Goal: Transaction & Acquisition: Register for event/course

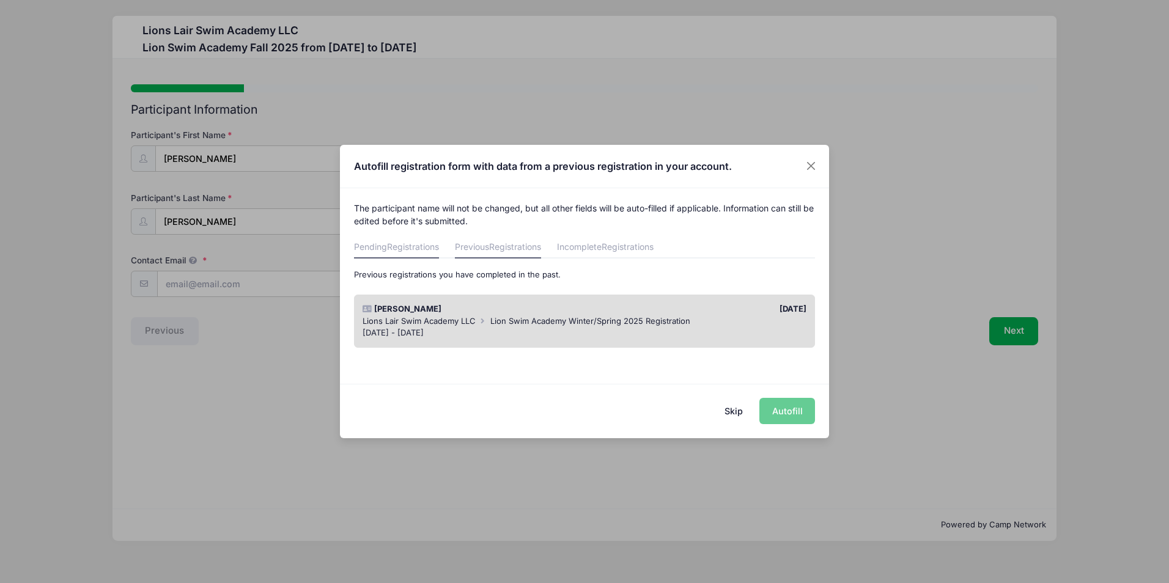
click at [401, 248] on span "Registrations" at bounding box center [413, 247] width 52 height 10
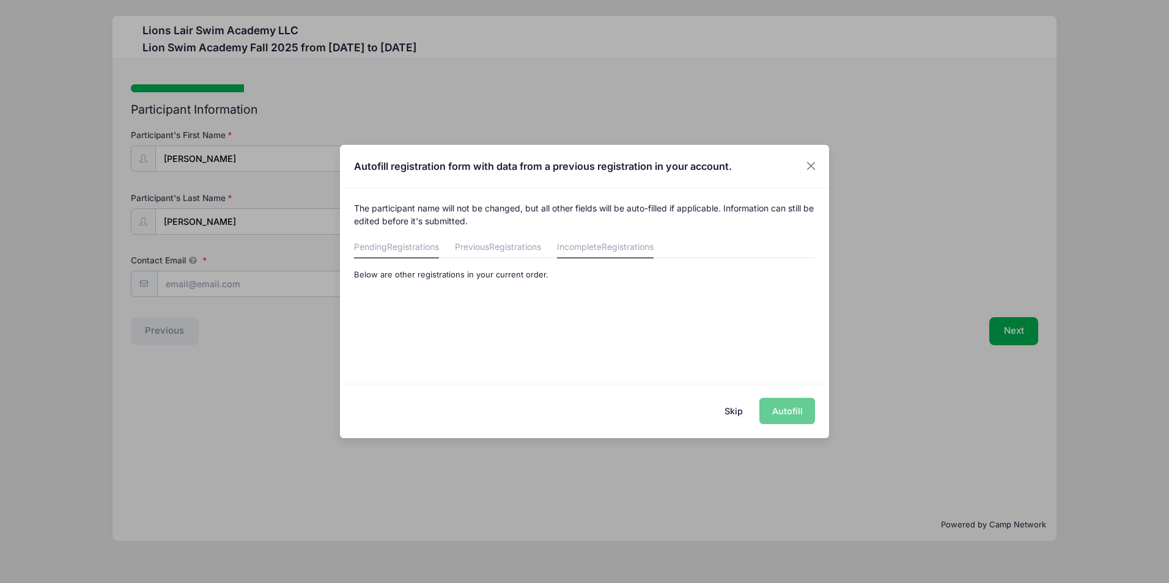
click at [594, 248] on link "Incomplete Registrations" at bounding box center [605, 248] width 97 height 22
click at [787, 415] on div "Skip Autofill" at bounding box center [584, 411] width 489 height 54
click at [733, 410] on button "Skip" at bounding box center [733, 411] width 43 height 26
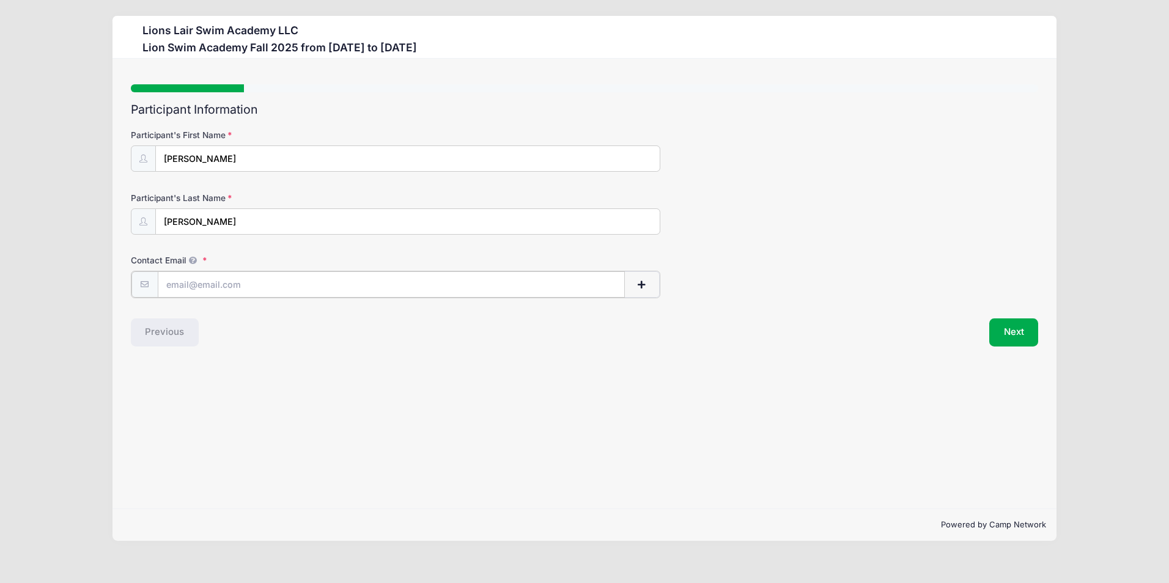
click at [321, 287] on input "Contact Email" at bounding box center [391, 285] width 467 height 26
type input "[EMAIL_ADDRESS][DOMAIN_NAME]"
click at [1015, 325] on button "Next" at bounding box center [1014, 331] width 50 height 28
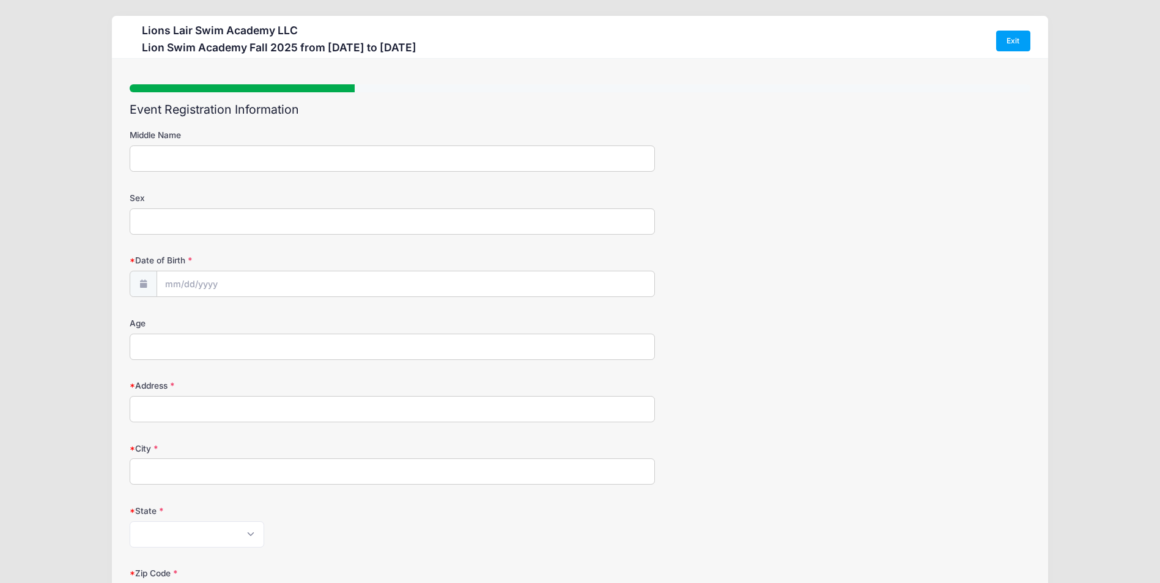
click at [297, 158] on input "Middle Name" at bounding box center [392, 159] width 525 height 26
type input "[PERSON_NAME]"
click at [253, 220] on input "Sex" at bounding box center [392, 222] width 525 height 26
type input "[DEMOGRAPHIC_DATA]"
click at [214, 285] on input "Date of Birth" at bounding box center [406, 285] width 498 height 26
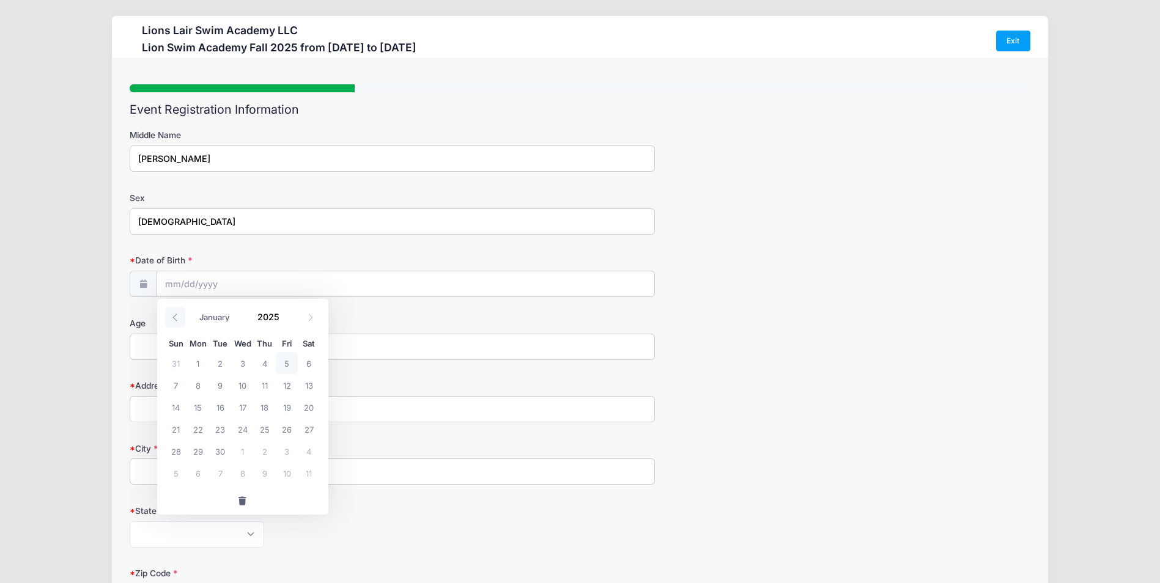
click at [176, 319] on icon at bounding box center [175, 318] width 8 height 8
select select "5"
click at [222, 429] on span "24" at bounding box center [220, 429] width 22 height 22
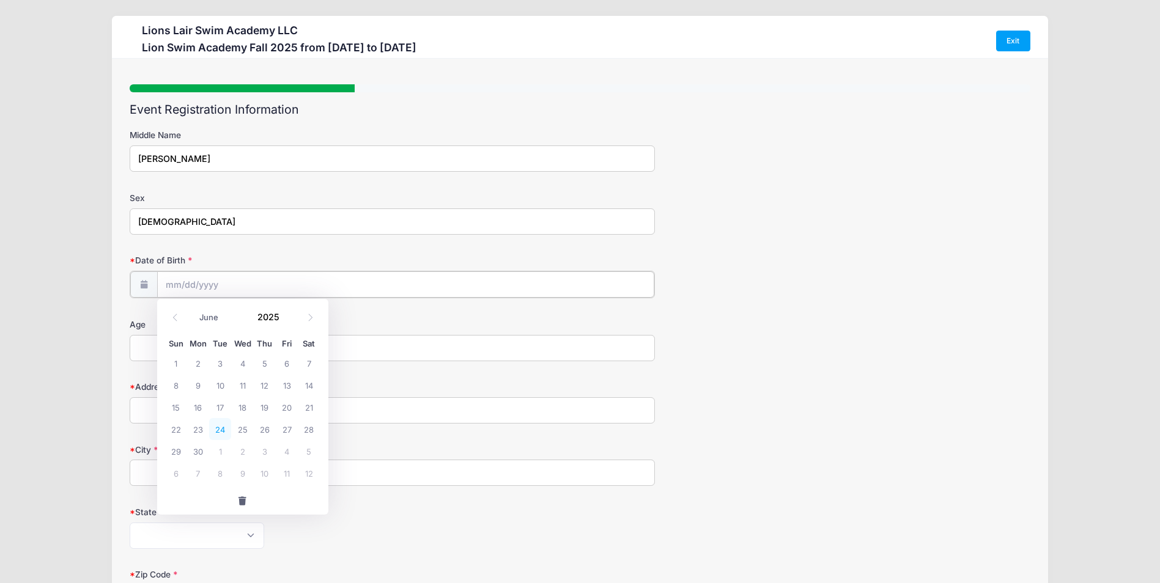
type input "06/24/2025"
click at [279, 286] on input "06/24/2025" at bounding box center [406, 285] width 498 height 26
click at [177, 316] on icon at bounding box center [175, 318] width 8 height 8
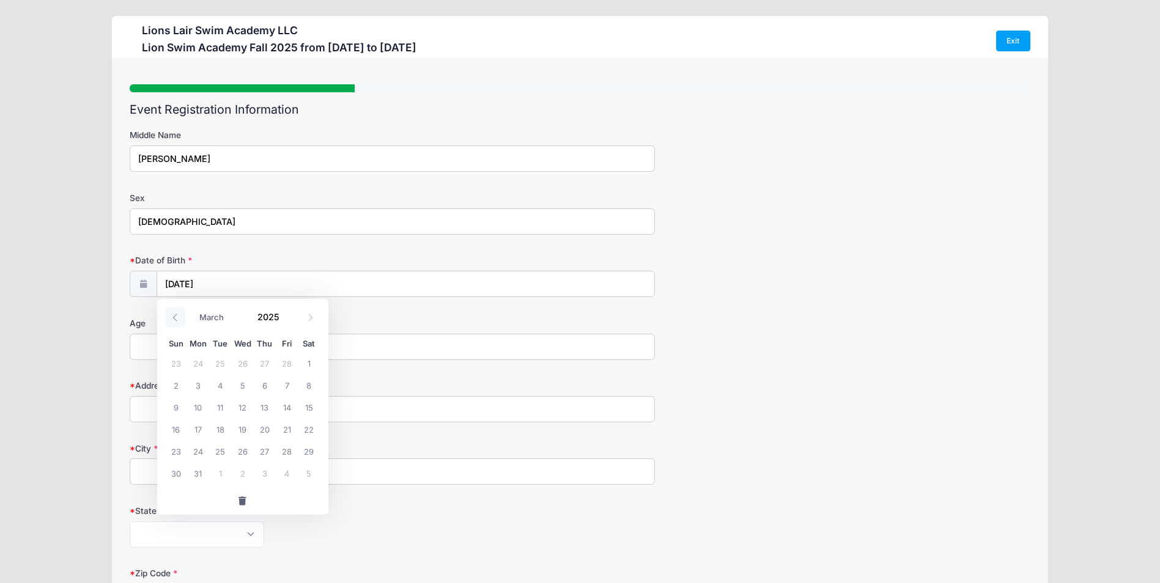
click at [177, 316] on icon at bounding box center [175, 318] width 8 height 8
select select "0"
click at [177, 316] on icon at bounding box center [175, 318] width 8 height 8
type input "2024"
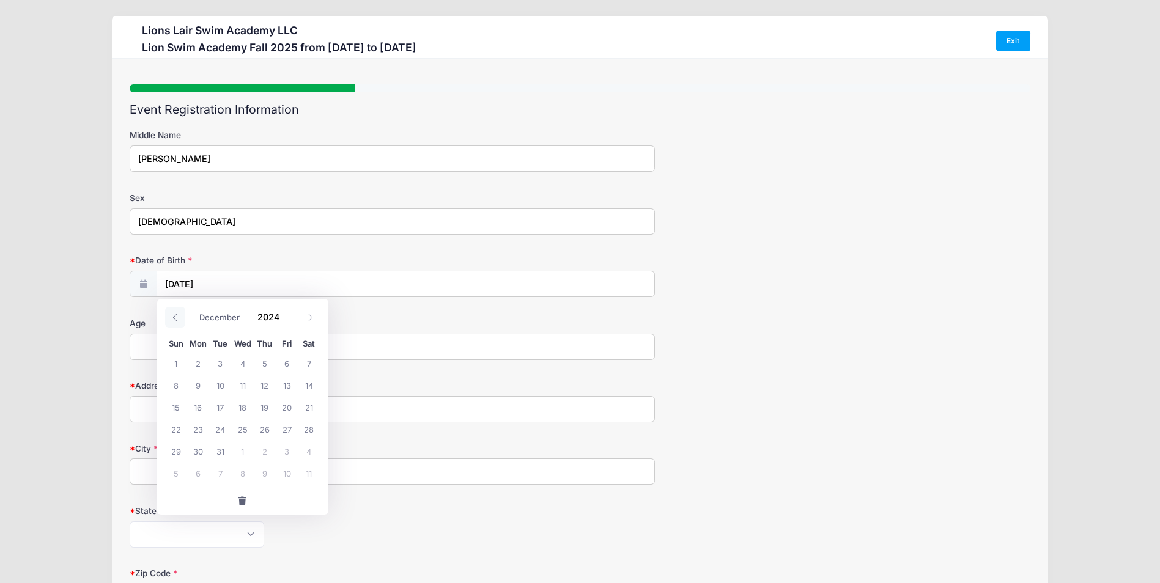
click at [177, 316] on icon at bounding box center [175, 318] width 8 height 8
click at [176, 320] on icon at bounding box center [174, 317] width 4 height 7
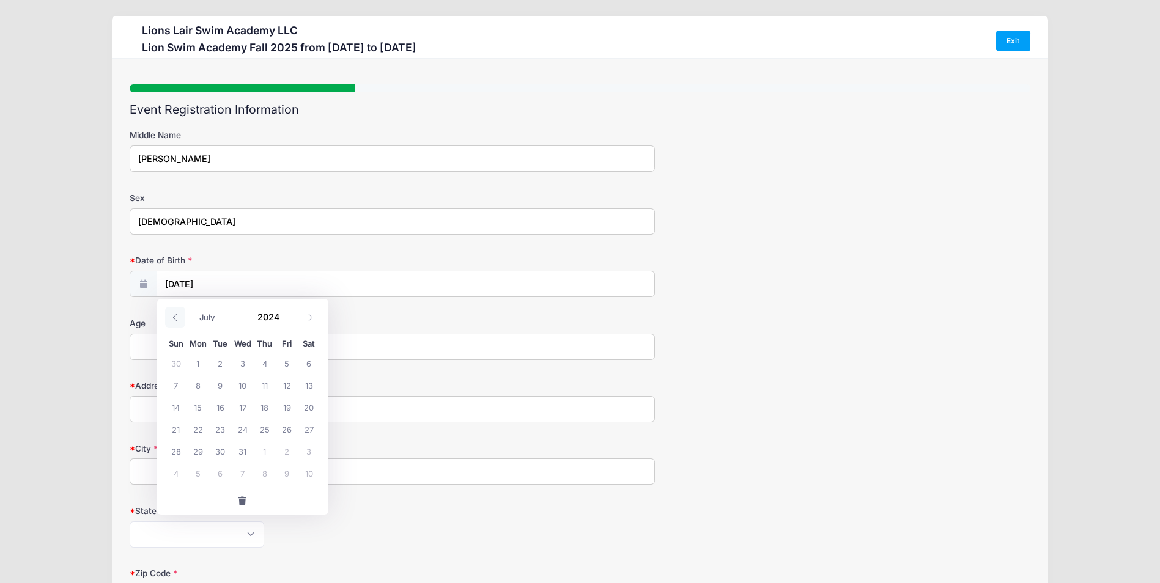
click at [176, 320] on icon at bounding box center [174, 317] width 4 height 7
select select "2"
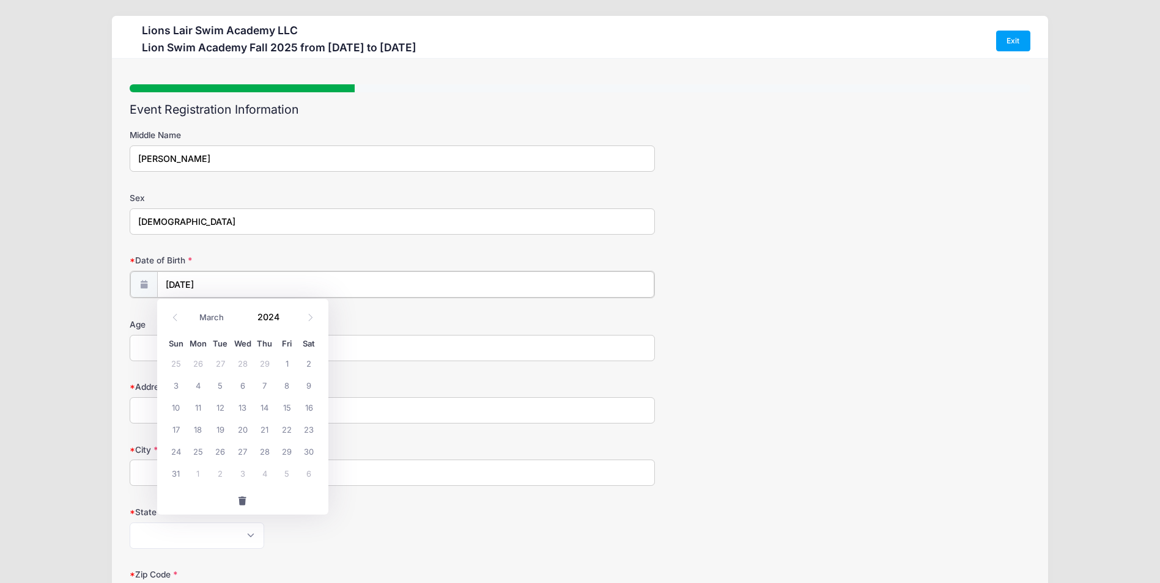
click at [281, 289] on input "06/24/2025" at bounding box center [406, 285] width 498 height 26
click at [172, 317] on icon at bounding box center [175, 318] width 8 height 8
click at [174, 317] on icon at bounding box center [175, 318] width 8 height 8
type input "2023"
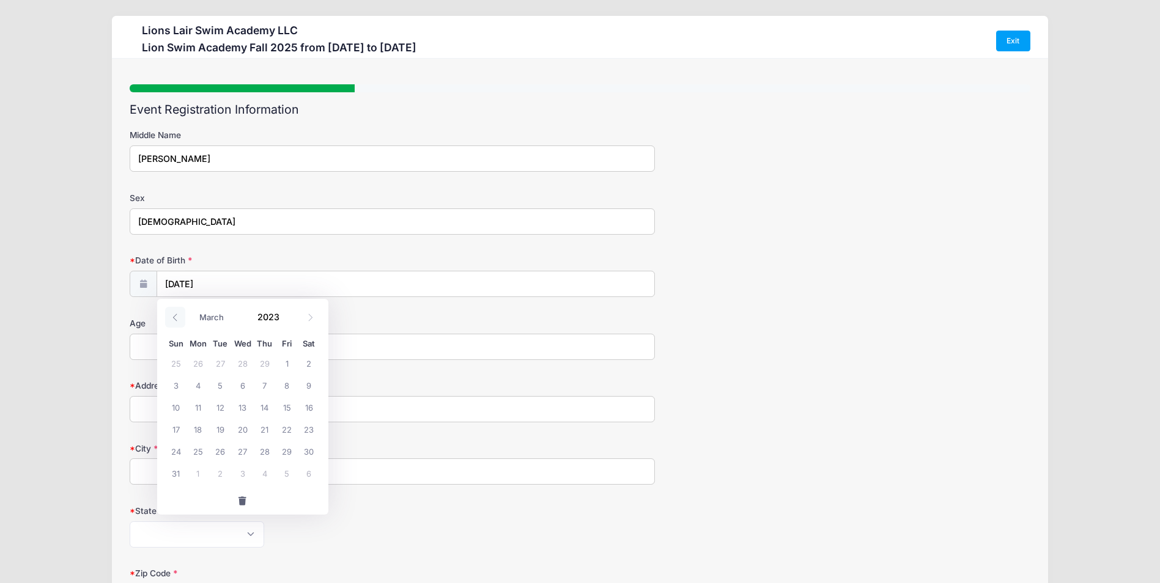
select select "11"
click at [256, 291] on input "06/24/2025" at bounding box center [406, 285] width 498 height 26
click at [264, 279] on input "06/24/2025" at bounding box center [406, 285] width 498 height 26
click at [448, 349] on input "Age" at bounding box center [392, 347] width 525 height 26
type input "10"
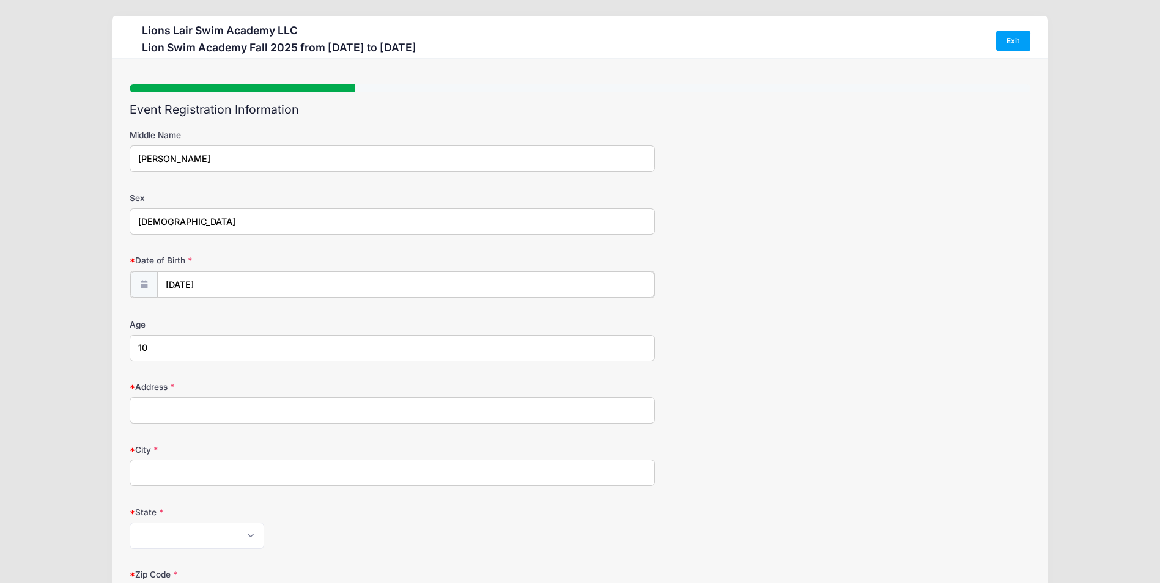
type input "2025"
select select "5"
click at [284, 293] on body "Processing Request Please wait... Processing Request Please wait... Processing …" at bounding box center [580, 291] width 1160 height 583
click at [283, 281] on input "06/24/2025" at bounding box center [406, 285] width 498 height 26
click at [286, 319] on span at bounding box center [287, 321] width 9 height 9
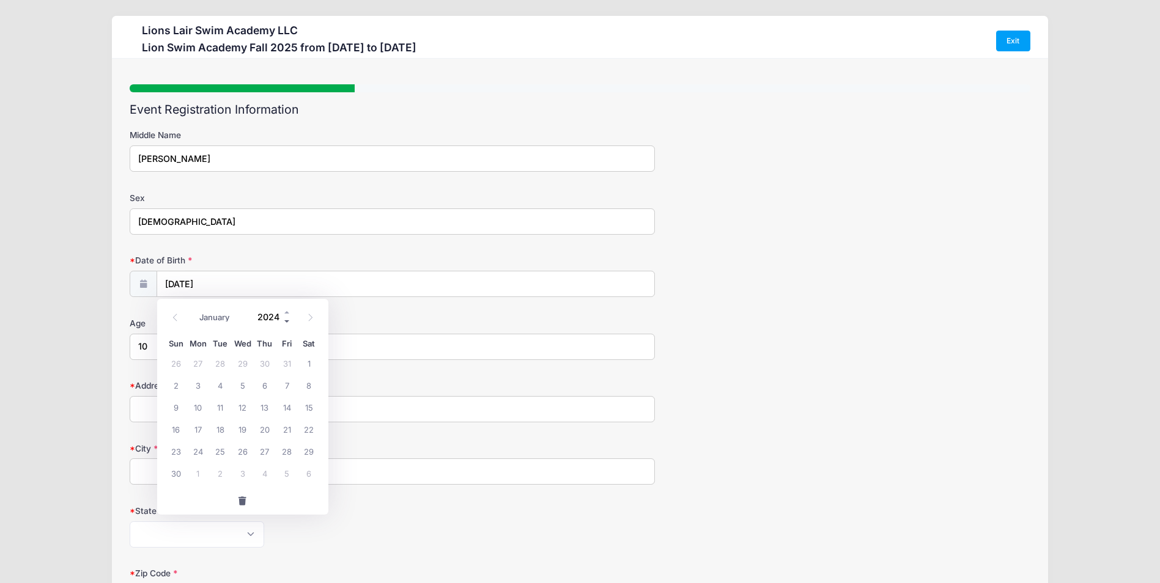
click at [289, 319] on span at bounding box center [287, 321] width 9 height 9
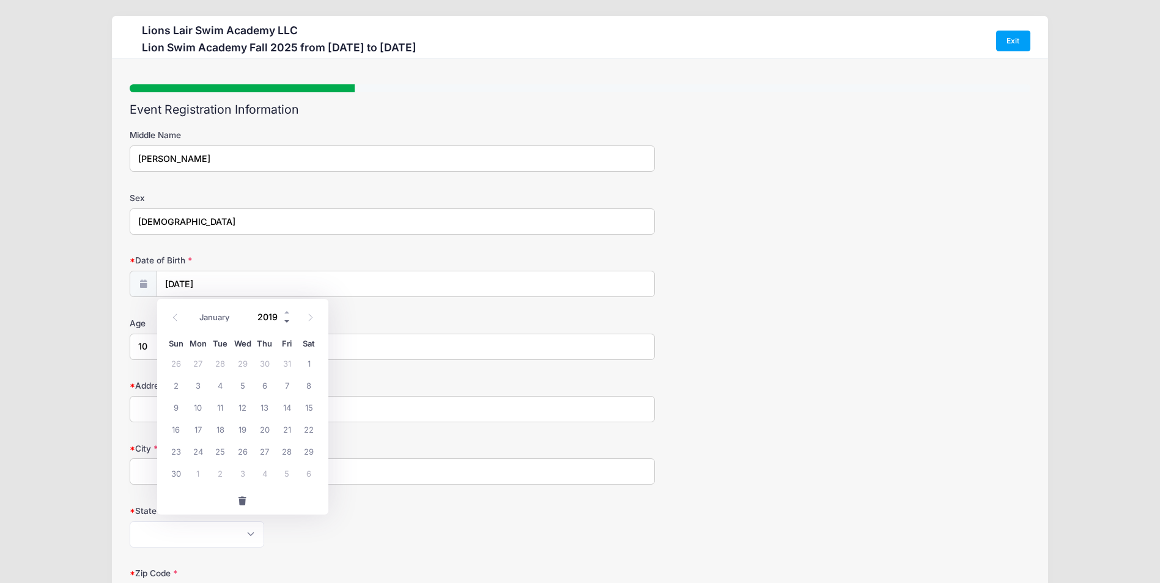
click at [289, 319] on span at bounding box center [287, 321] width 9 height 9
type input "2015"
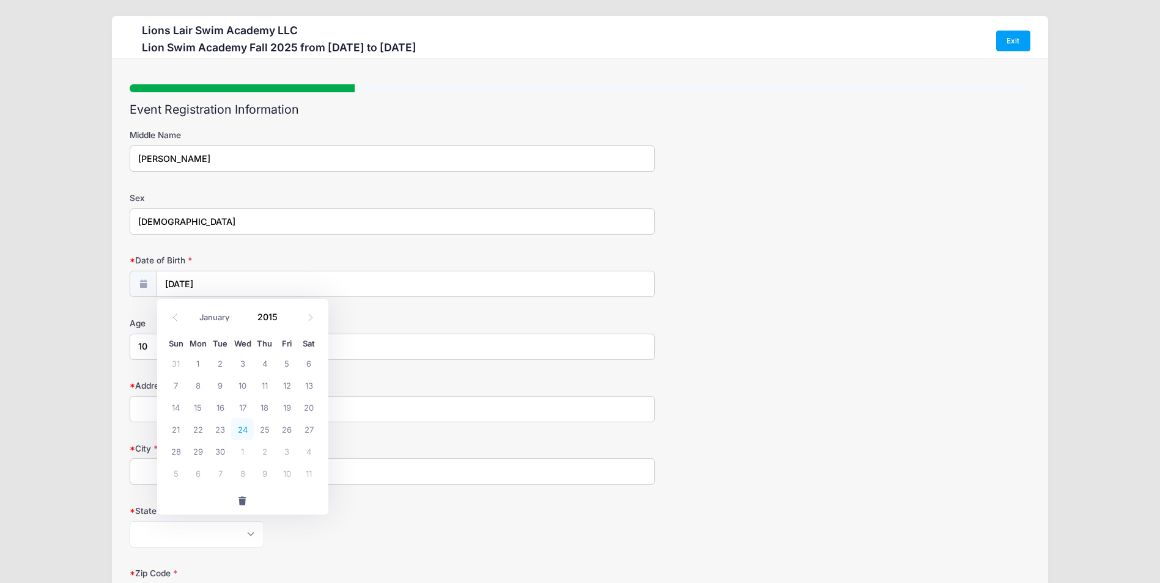
click at [243, 427] on span "24" at bounding box center [242, 429] width 22 height 22
type input "[DATE]"
click at [201, 407] on input "Address" at bounding box center [392, 409] width 525 height 26
type input "[STREET_ADDRESS]"
type input "[US_STATE]"
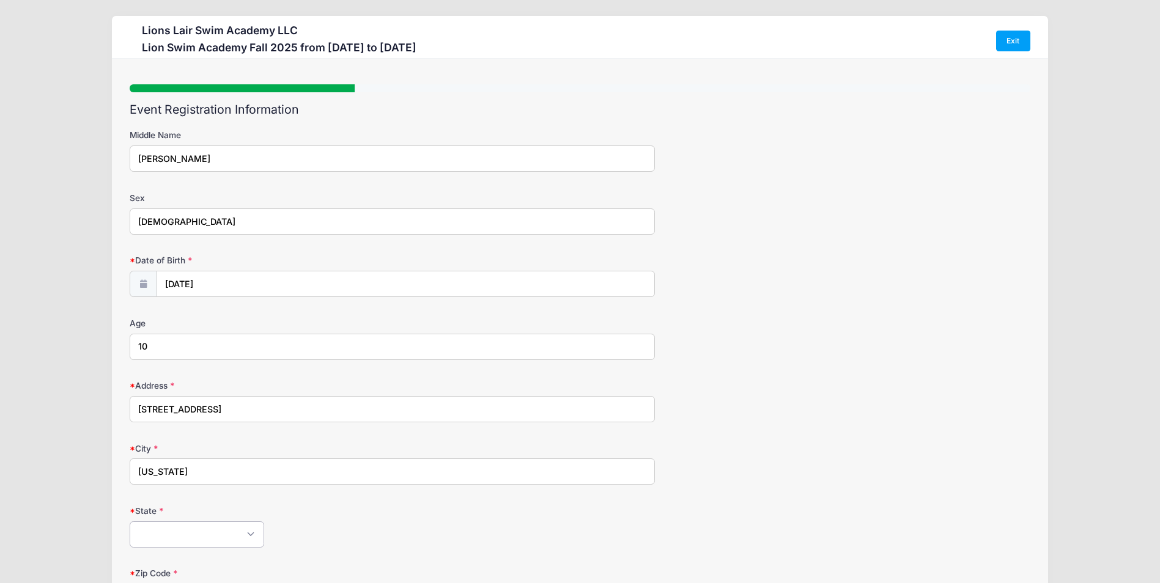
select select "NY"
type input "10027"
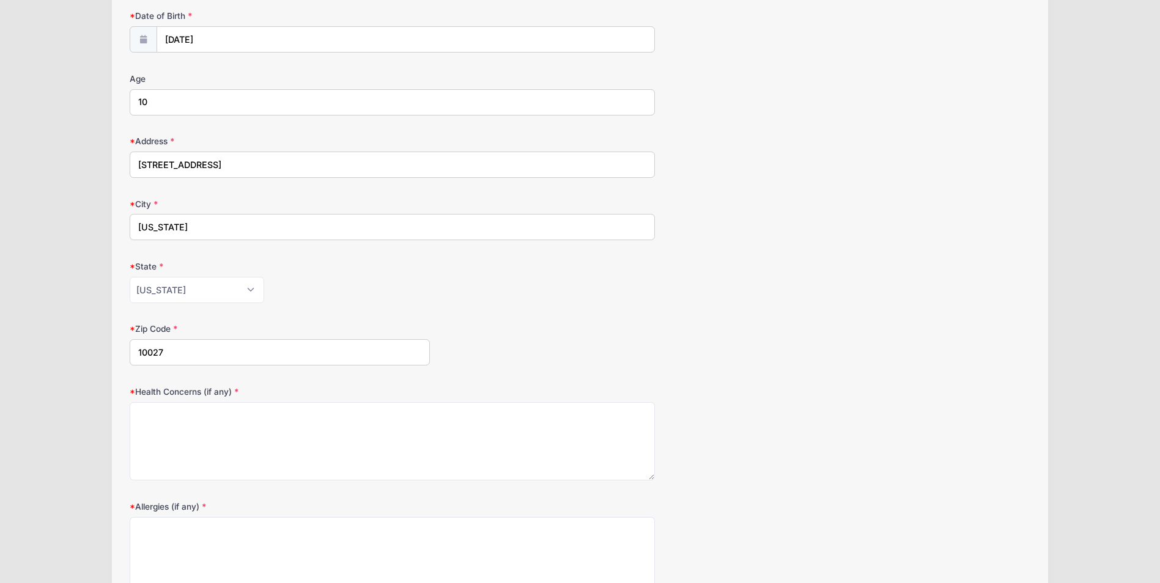
scroll to position [306, 0]
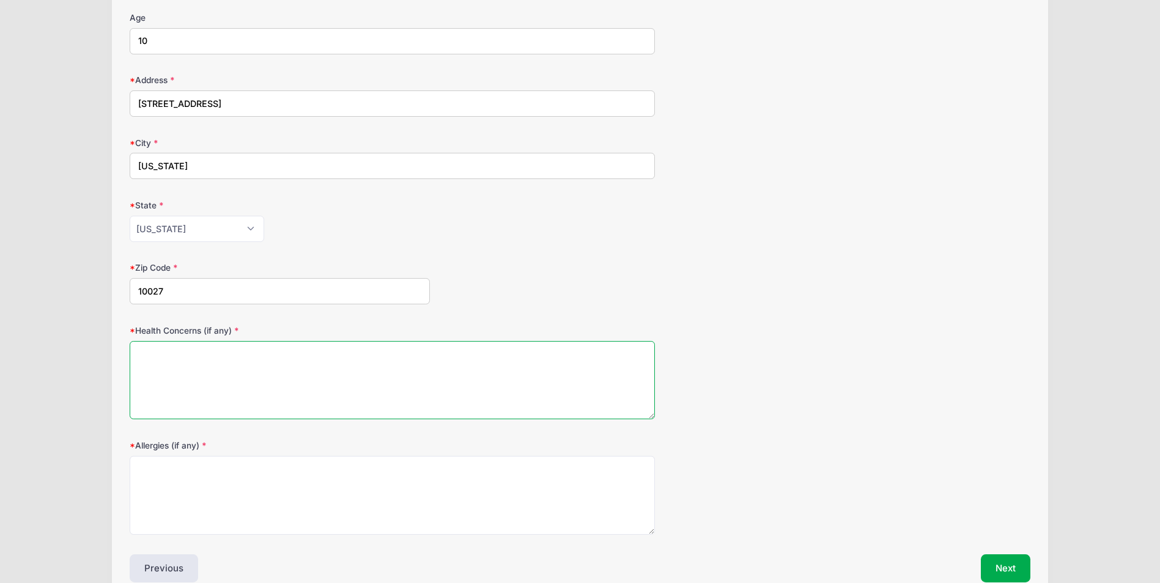
click at [357, 391] on textarea "Health Concerns (if any)" at bounding box center [392, 380] width 525 height 79
type textarea "NONE"
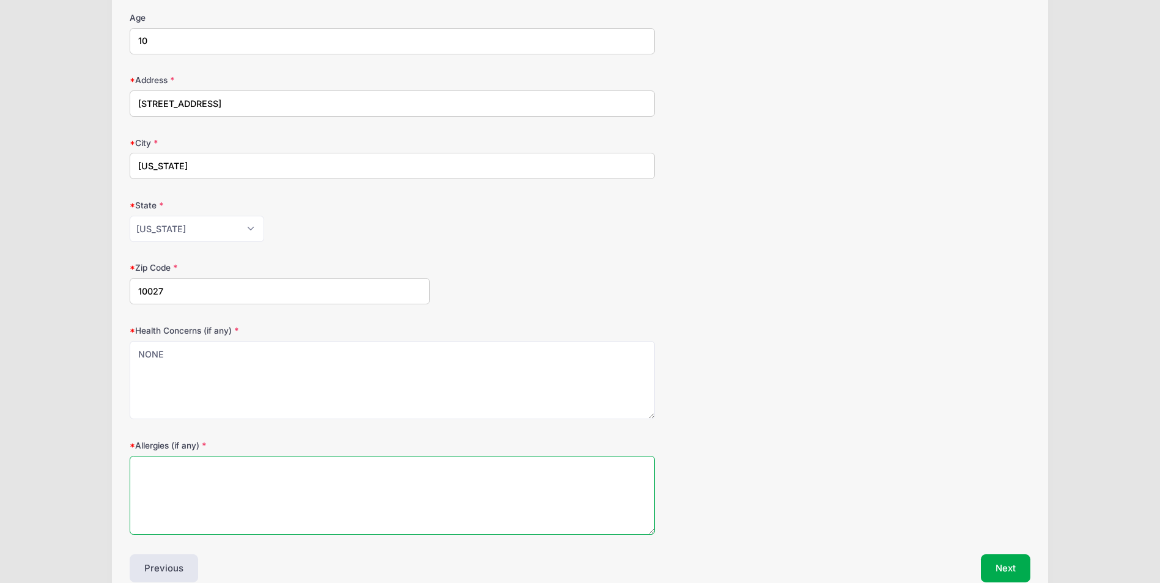
click at [286, 491] on textarea "Allergies (if any)" at bounding box center [392, 495] width 525 height 79
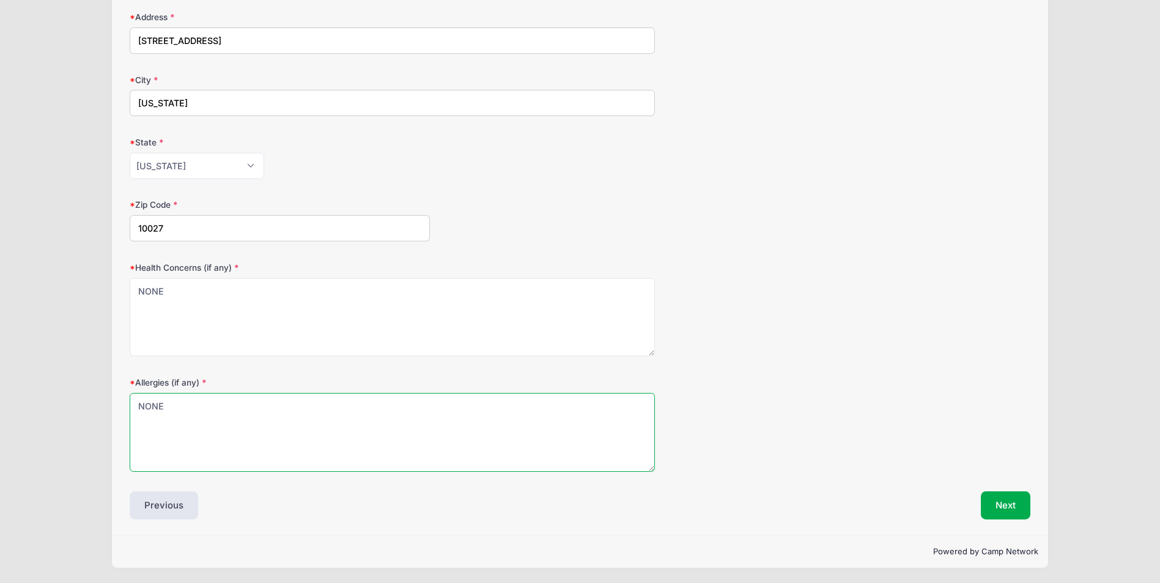
scroll to position [369, 0]
type textarea "NONE"
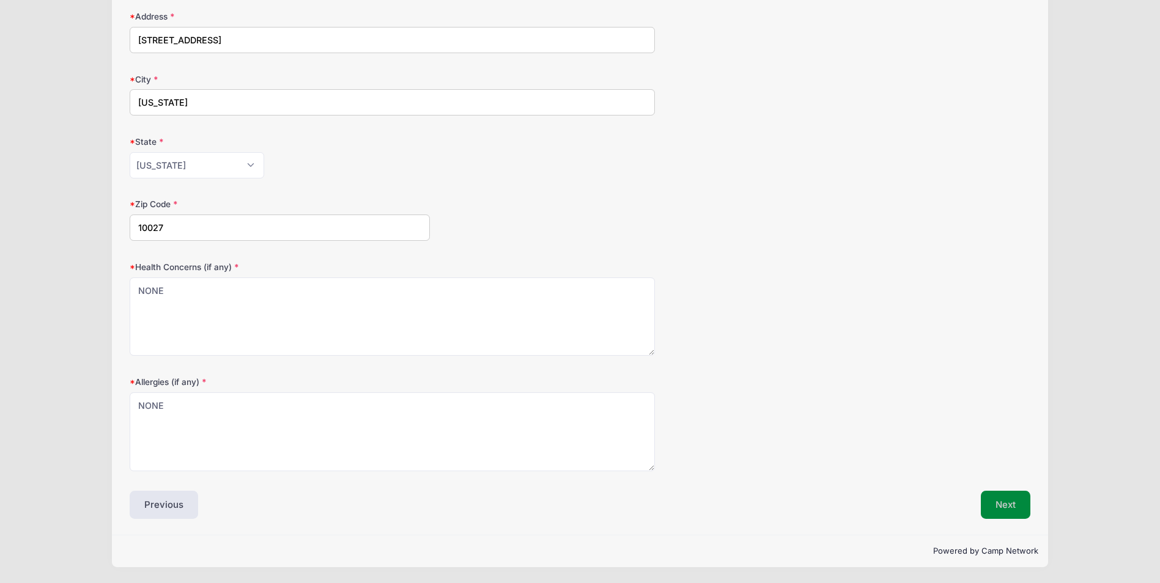
click at [1017, 506] on button "Next" at bounding box center [1006, 505] width 50 height 28
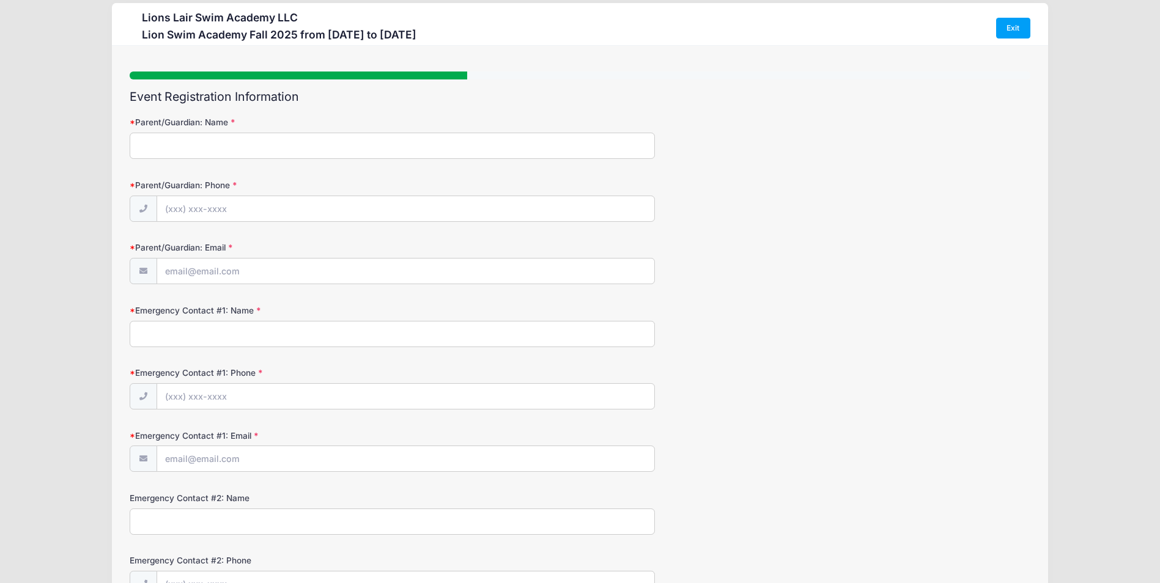
scroll to position [0, 0]
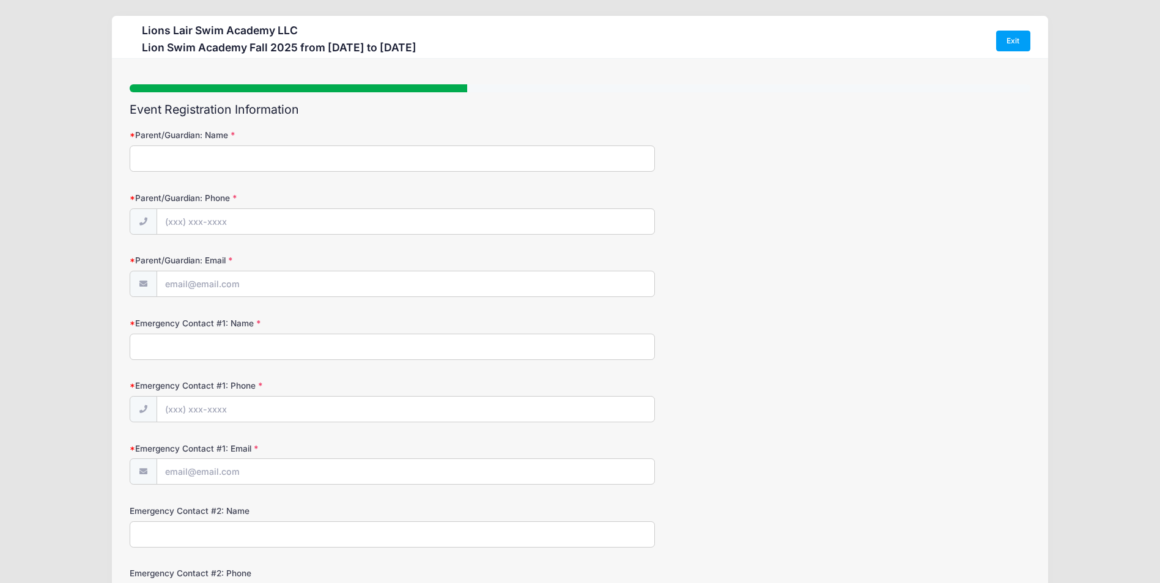
click at [346, 151] on input "Parent/Guardian: Name" at bounding box center [392, 159] width 525 height 26
type input "[PERSON_NAME] / [PERSON_NAME]"
click at [309, 216] on input "Parent/Guardian: Phone" at bounding box center [406, 222] width 498 height 26
type input "[PHONE_NUMBER]"
click at [283, 289] on input "Parent/Guardian: Email" at bounding box center [406, 285] width 498 height 26
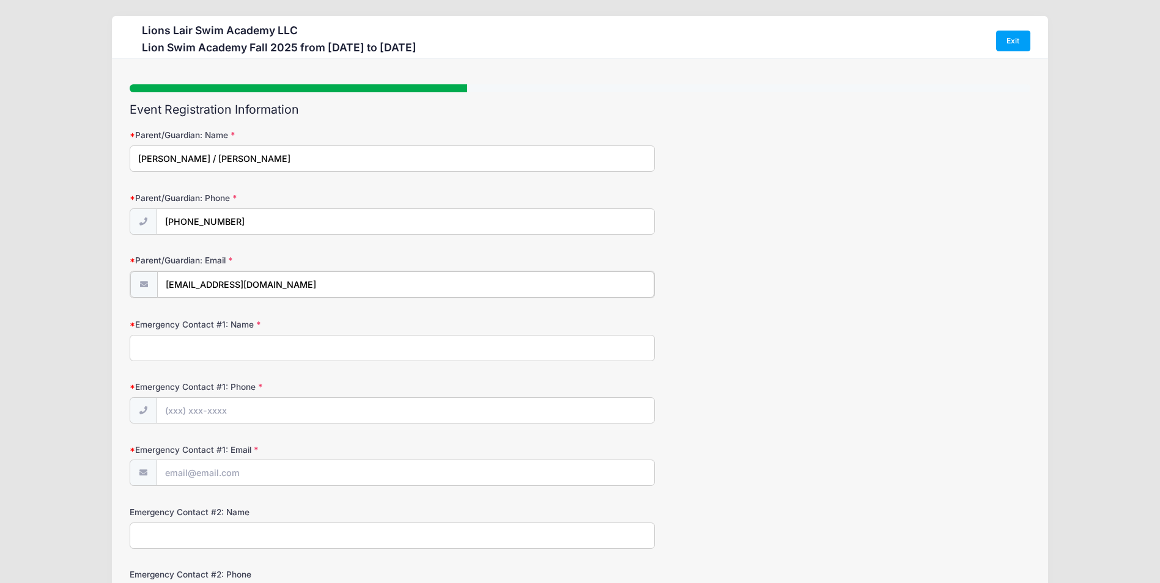
type input "[EMAIL_ADDRESS][DOMAIN_NAME]"
click at [372, 347] on input "Emergency Contact #1: Name" at bounding box center [392, 347] width 525 height 26
type input "[PERSON_NAME]"
click at [244, 420] on input "Emergency Contact #1: Phone" at bounding box center [406, 410] width 498 height 26
type input "[PHONE_NUMBER]"
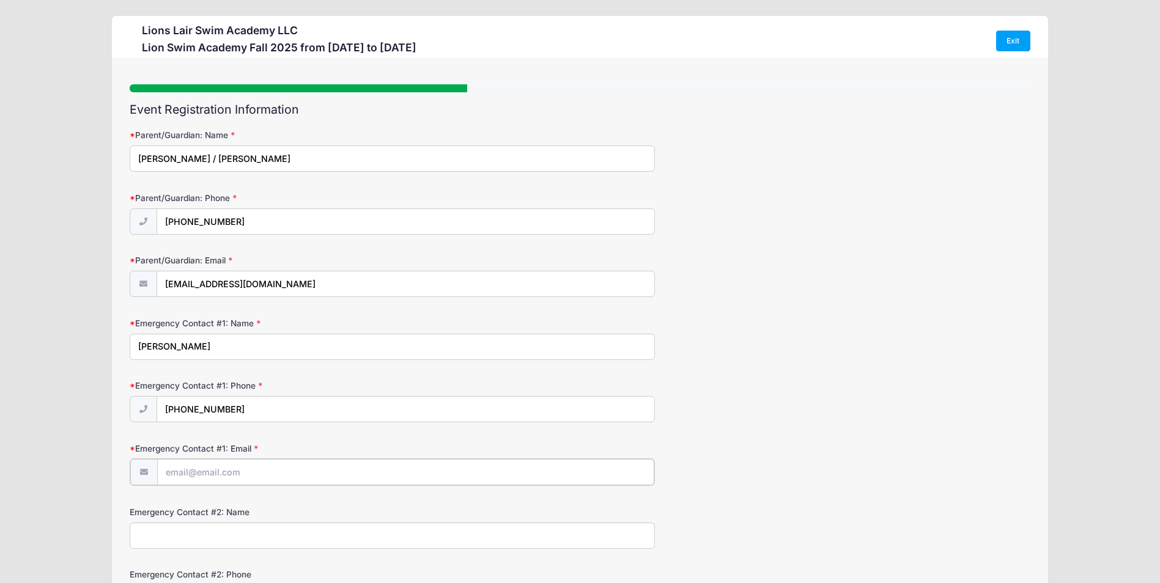
click at [232, 477] on input "Emergency Contact #1: Email" at bounding box center [406, 472] width 498 height 26
click at [462, 484] on input "Emergency Contact #1: Email" at bounding box center [406, 472] width 498 height 26
click at [796, 412] on div "Emergency Contact #1: Phone (917) 963-1357" at bounding box center [580, 401] width 900 height 43
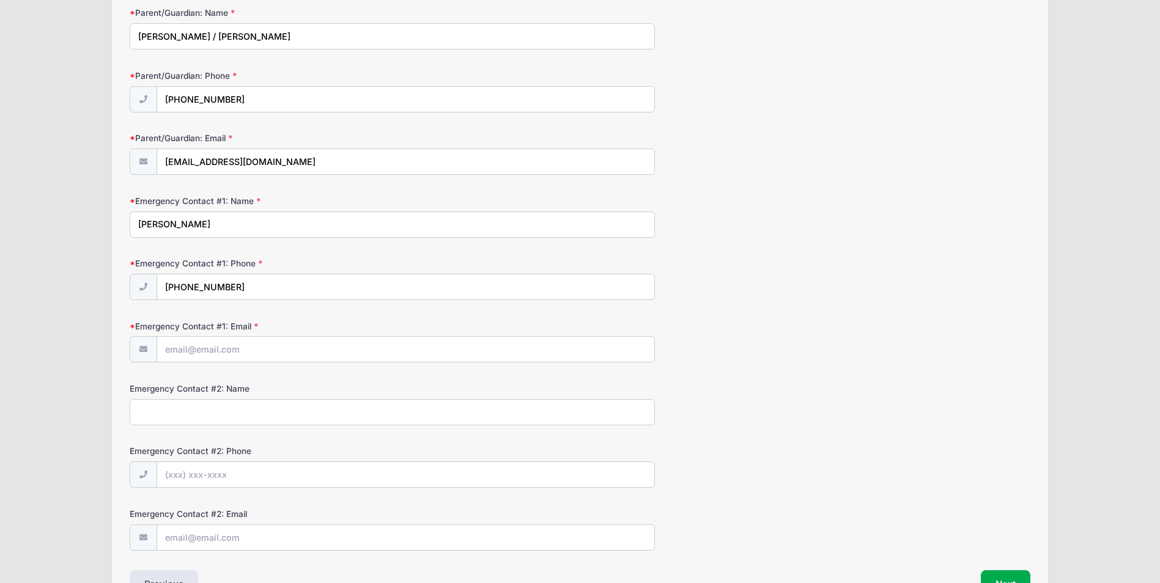
scroll to position [183, 0]
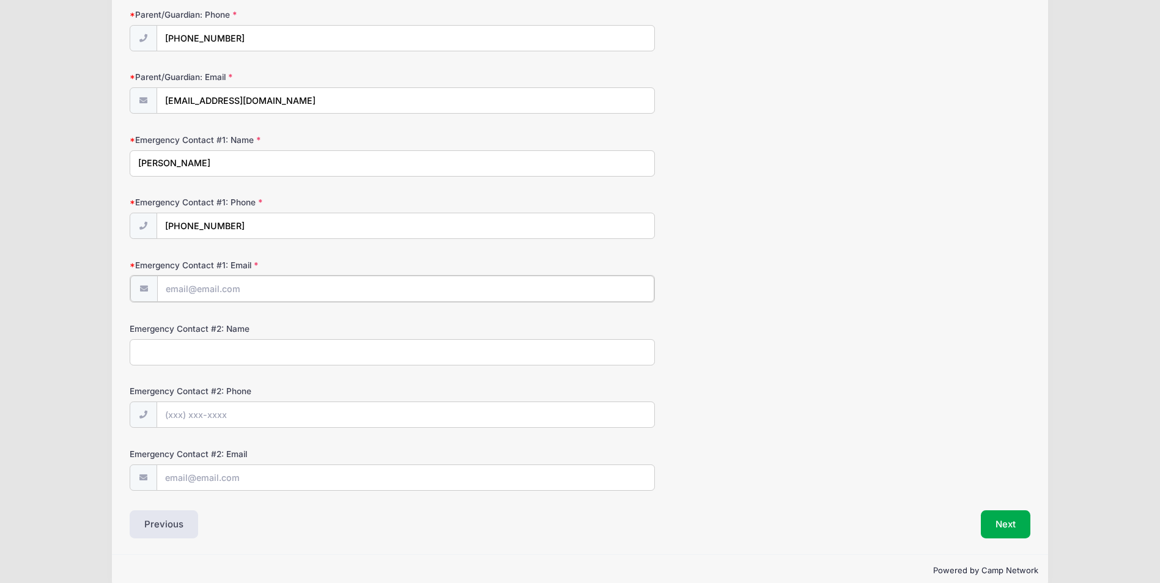
click at [226, 287] on input "Emergency Contact #1: Email" at bounding box center [406, 289] width 498 height 26
click at [210, 289] on input "J" at bounding box center [406, 289] width 498 height 26
type input "[EMAIL_ADDRESS][DOMAIN_NAME]"
click at [256, 357] on input "Emergency Contact #2: Name" at bounding box center [392, 351] width 525 height 26
type input "[PERSON_NAME]"
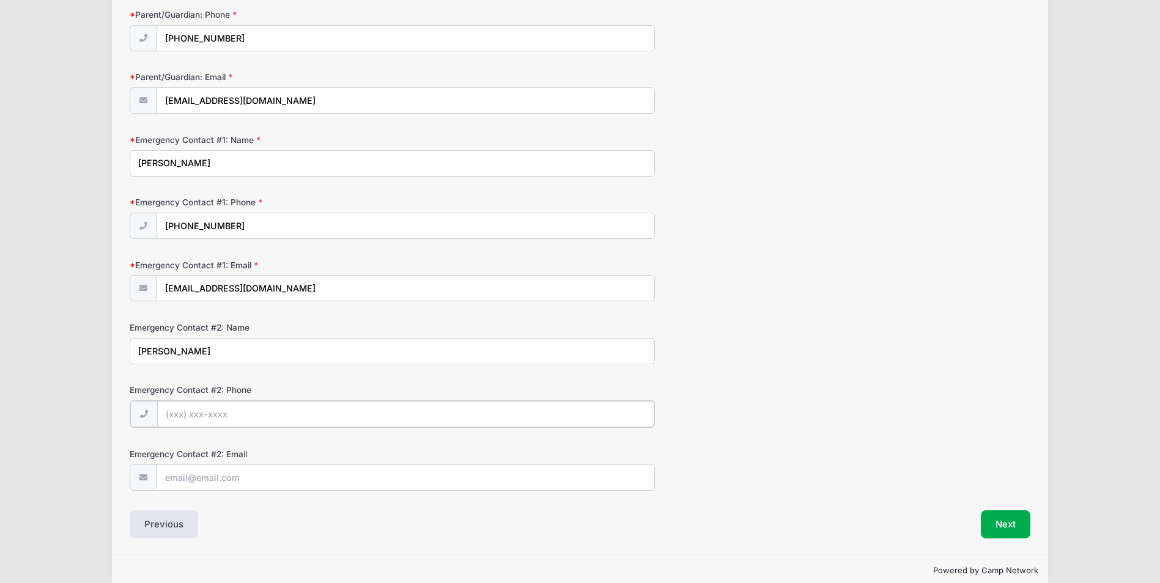
click at [242, 418] on input "Emergency Contact #2: Phone" at bounding box center [406, 414] width 498 height 26
type input "[PHONE_NUMBER]"
click at [247, 479] on input "Emergency Contact #2: Email" at bounding box center [406, 477] width 498 height 26
click at [399, 483] on input "Emergency Contact #2: Email" at bounding box center [406, 477] width 498 height 26
click at [870, 422] on div "Emergency Contact #2: Phone (646) 406-1663" at bounding box center [580, 405] width 900 height 43
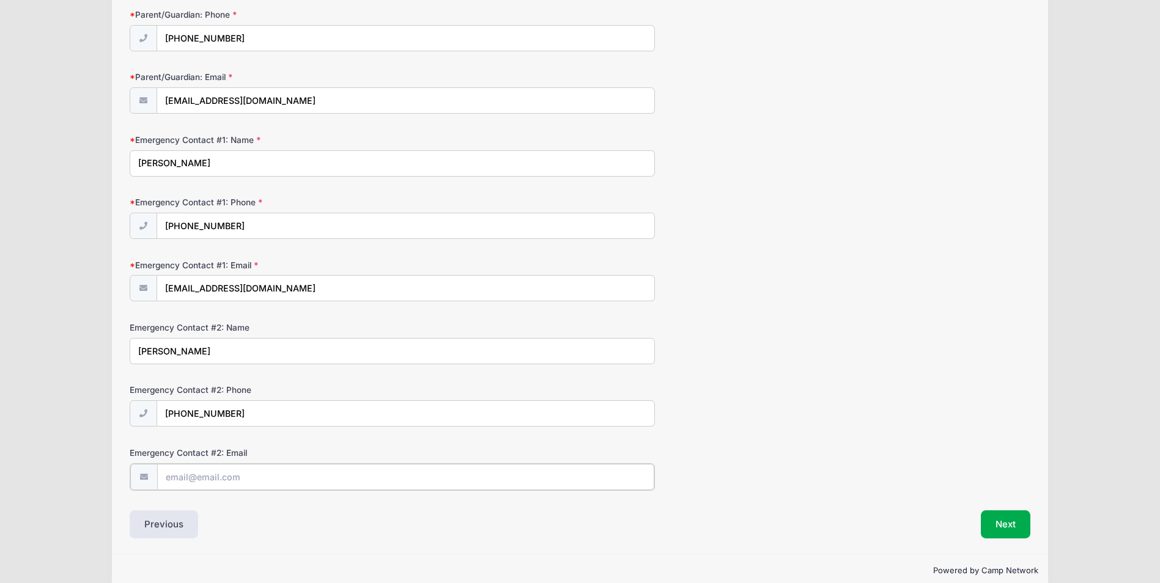
click at [261, 472] on input "Emergency Contact #2: Email" at bounding box center [406, 477] width 498 height 26
type input "RS"
click at [776, 387] on div "Emergency Contact #2: Phone (646) 406-1663" at bounding box center [580, 405] width 900 height 43
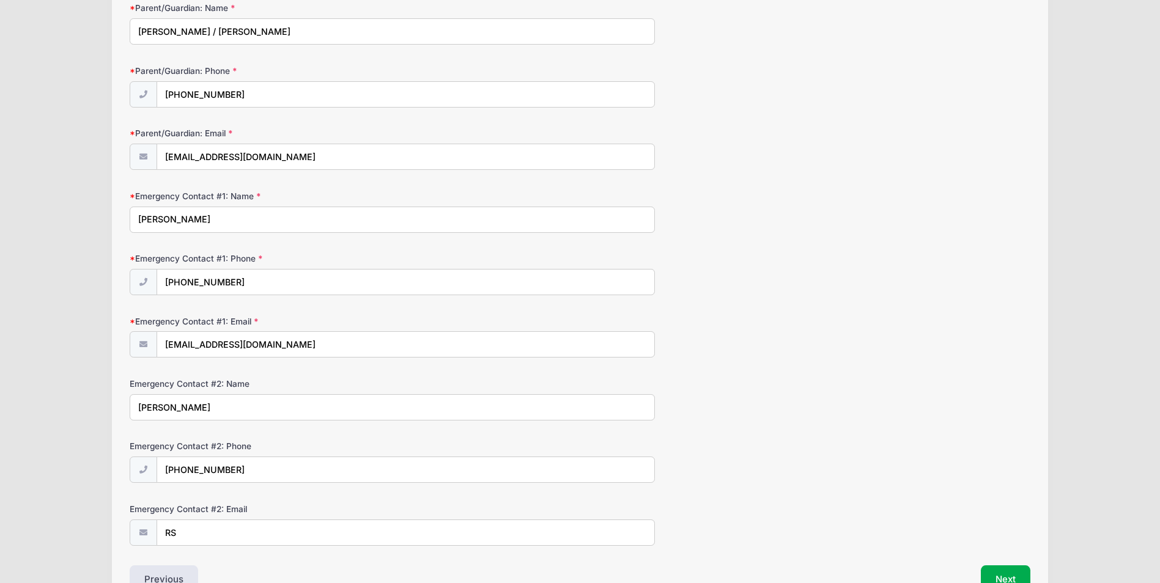
scroll to position [202, 0]
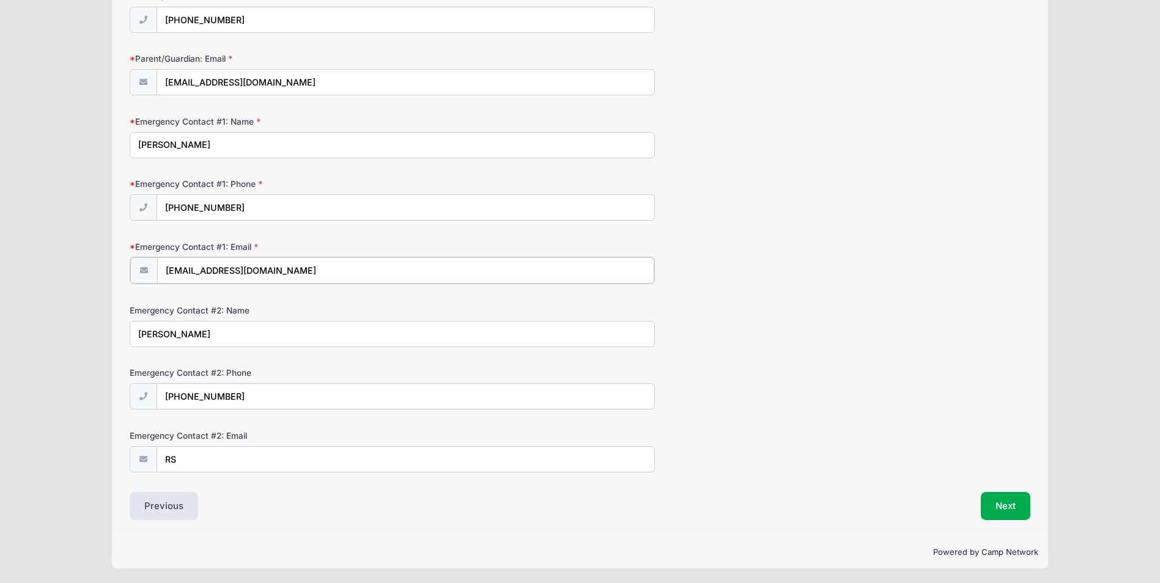
drag, startPoint x: 321, startPoint y: 273, endPoint x: 149, endPoint y: 281, distance: 172.6
click at [149, 281] on div "[EMAIL_ADDRESS][DOMAIN_NAME]" at bounding box center [392, 271] width 525 height 28
type input "[EMAIL_ADDRESS][DOMAIN_NAME]"
click at [213, 456] on input "RS" at bounding box center [406, 458] width 498 height 26
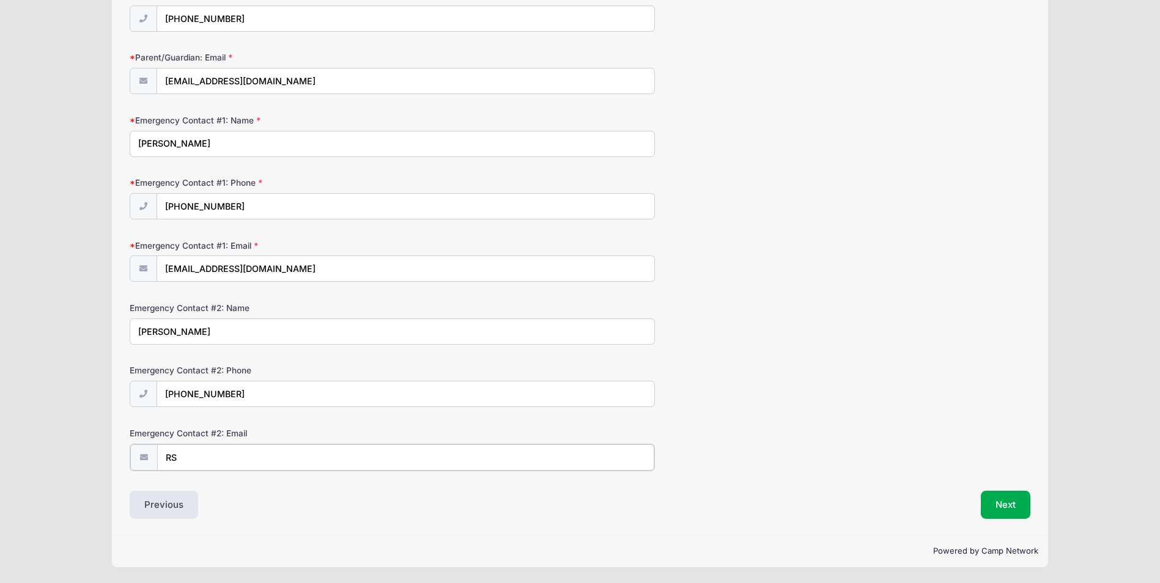
type input "R"
type input "[EMAIL_ADDRESS][DOMAIN_NAME]"
click at [1007, 493] on button "Next" at bounding box center [1006, 505] width 50 height 28
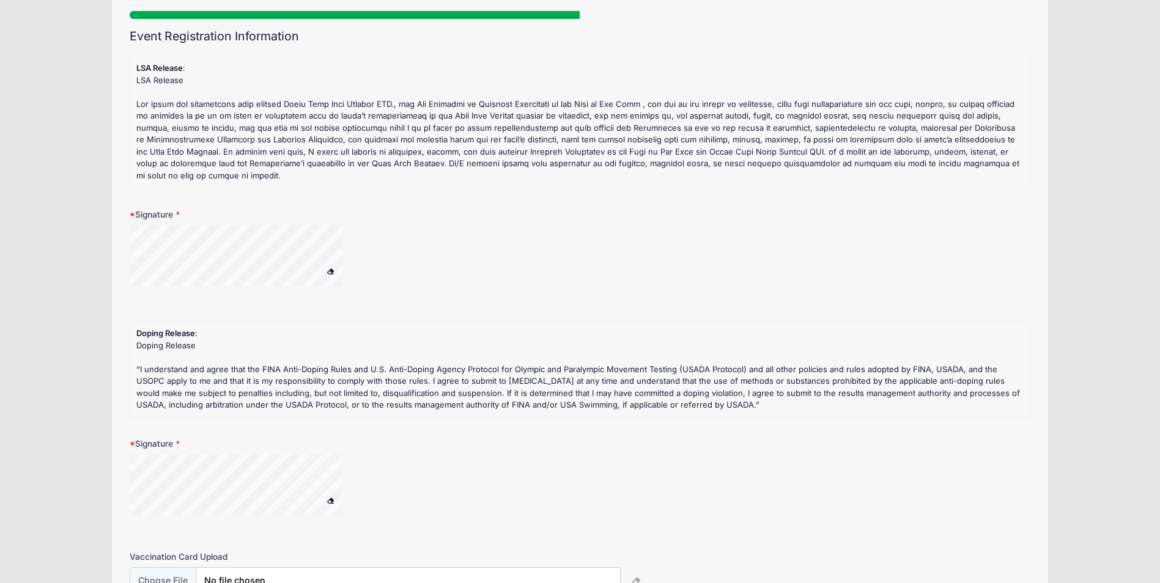
scroll to position [196, 0]
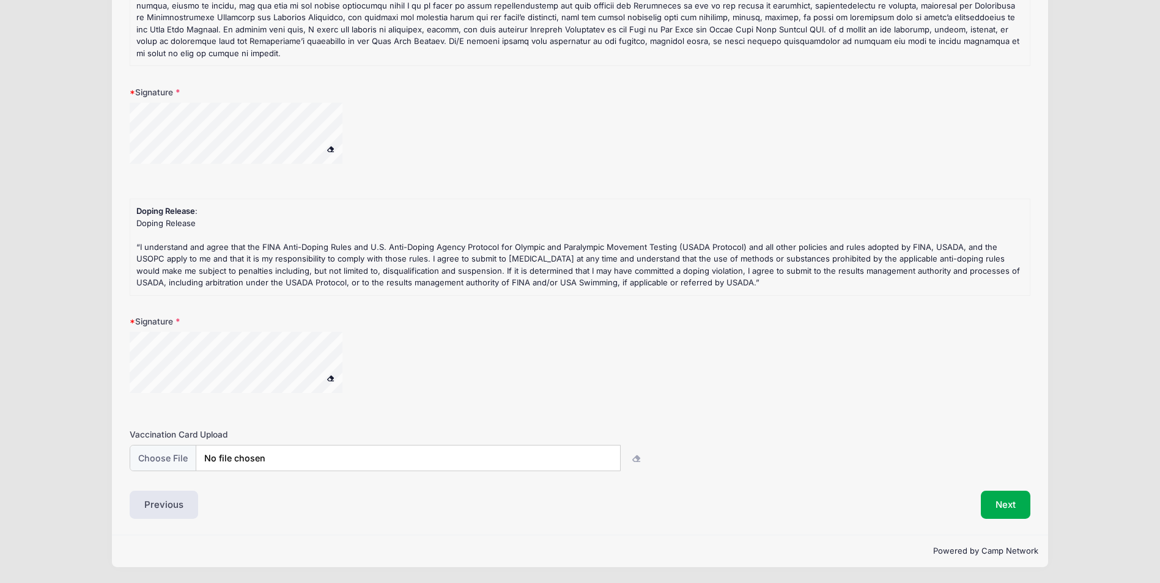
click at [354, 364] on div at bounding box center [252, 364] width 245 height 65
click at [1009, 508] on button "Next" at bounding box center [1006, 505] width 50 height 28
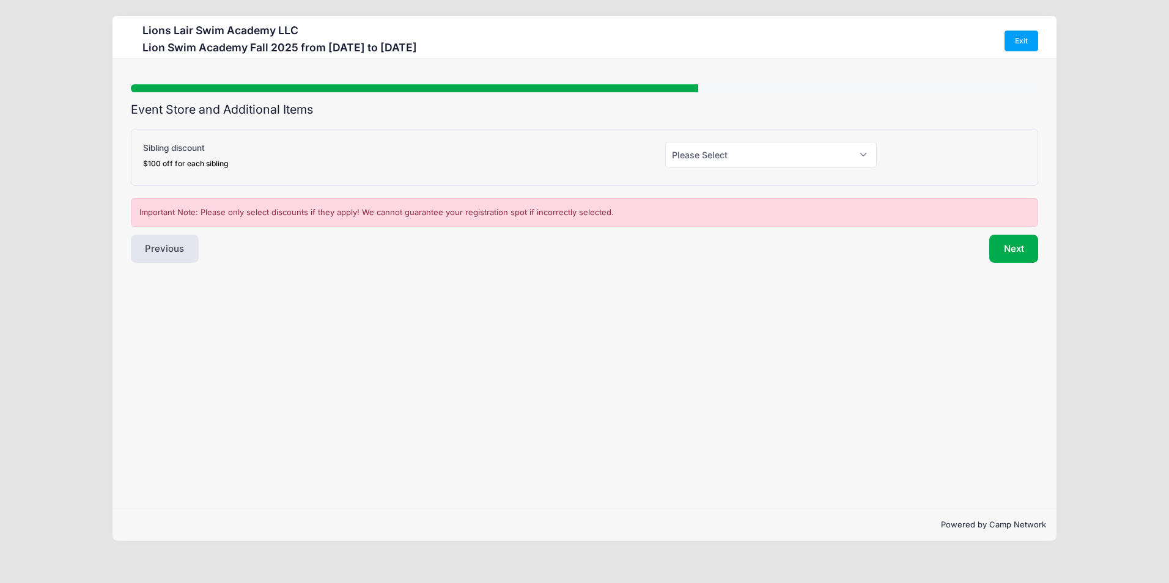
scroll to position [0, 0]
click at [732, 158] on select "Please Select Yes (-$100.00) No" at bounding box center [771, 155] width 212 height 26
select select "0"
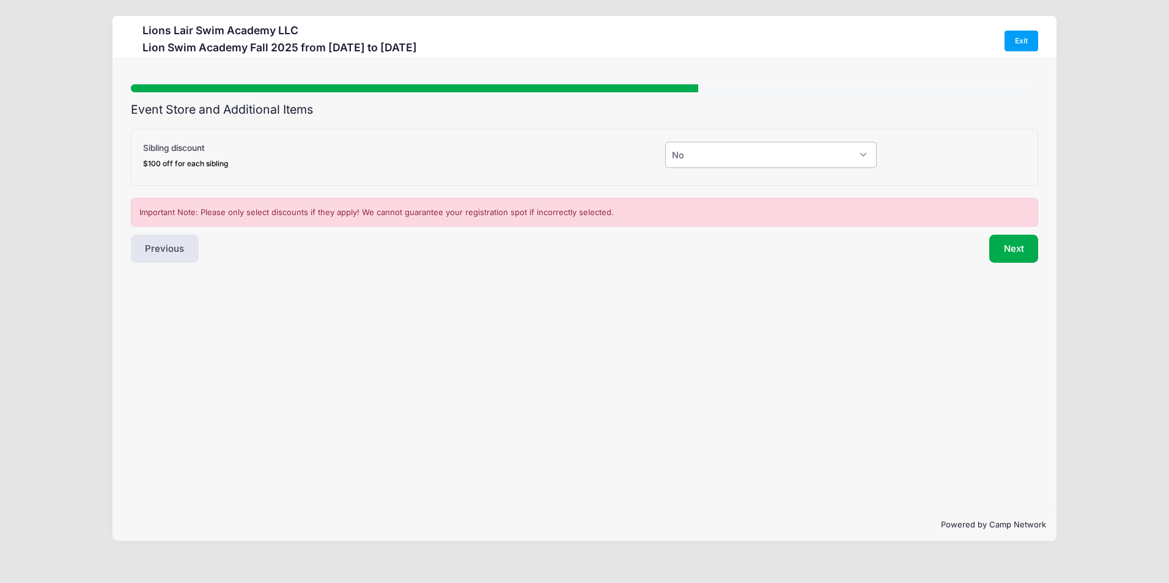
click at [665, 142] on select "Please Select Yes (-$100.00) No" at bounding box center [771, 155] width 212 height 26
click at [1018, 252] on button "Next" at bounding box center [1014, 249] width 50 height 28
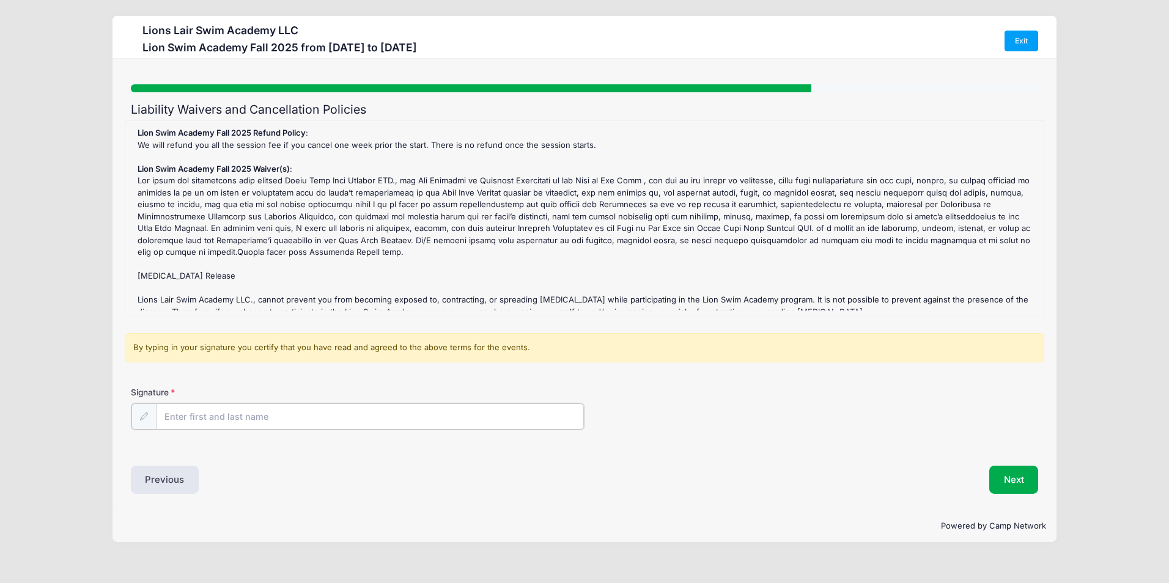
click at [257, 420] on input "Signature" at bounding box center [370, 417] width 428 height 26
type input "[PERSON_NAME]"
click at [1017, 484] on button "Next" at bounding box center [1014, 479] width 50 height 28
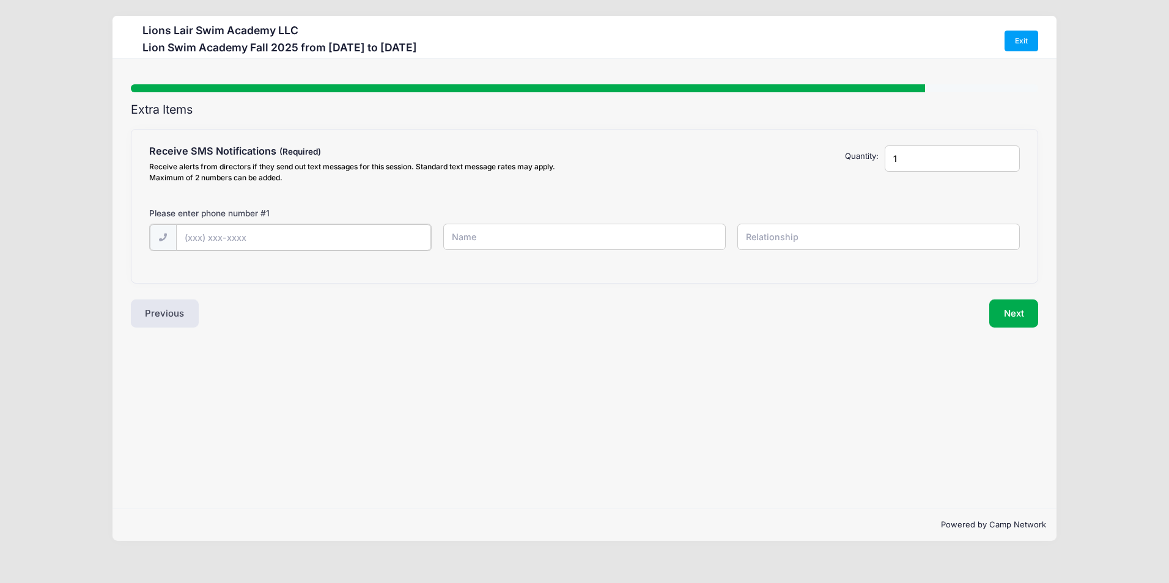
click at [287, 242] on input "text" at bounding box center [303, 237] width 255 height 26
type input "[PHONE_NUMBER]"
click at [506, 236] on input "text" at bounding box center [584, 237] width 283 height 26
type input "r"
click at [506, 236] on input "Ricardo" at bounding box center [584, 237] width 283 height 26
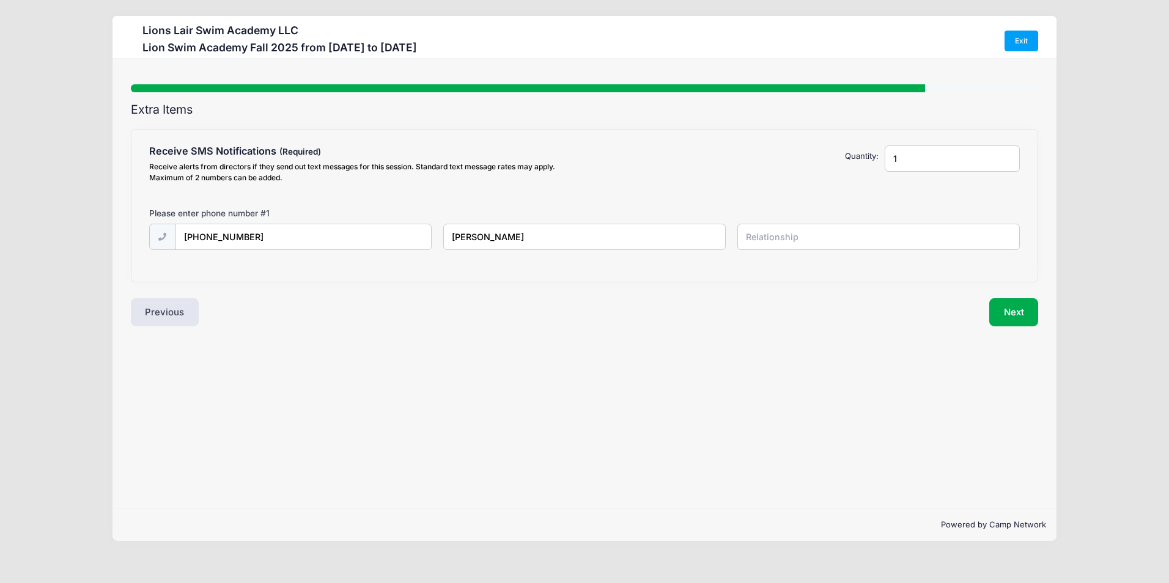
type input "[PERSON_NAME]"
click at [767, 235] on input "text" at bounding box center [879, 237] width 283 height 26
type input "z"
type input "Father"
click at [1018, 308] on button "Next" at bounding box center [1014, 312] width 50 height 28
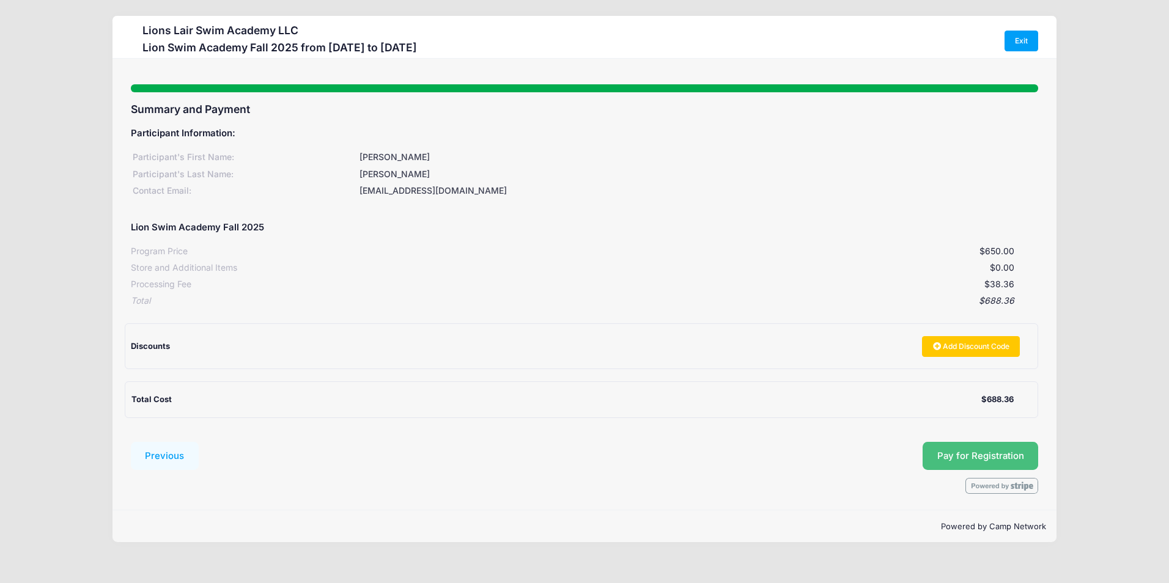
click at [959, 449] on button "Pay for Registration" at bounding box center [981, 456] width 116 height 28
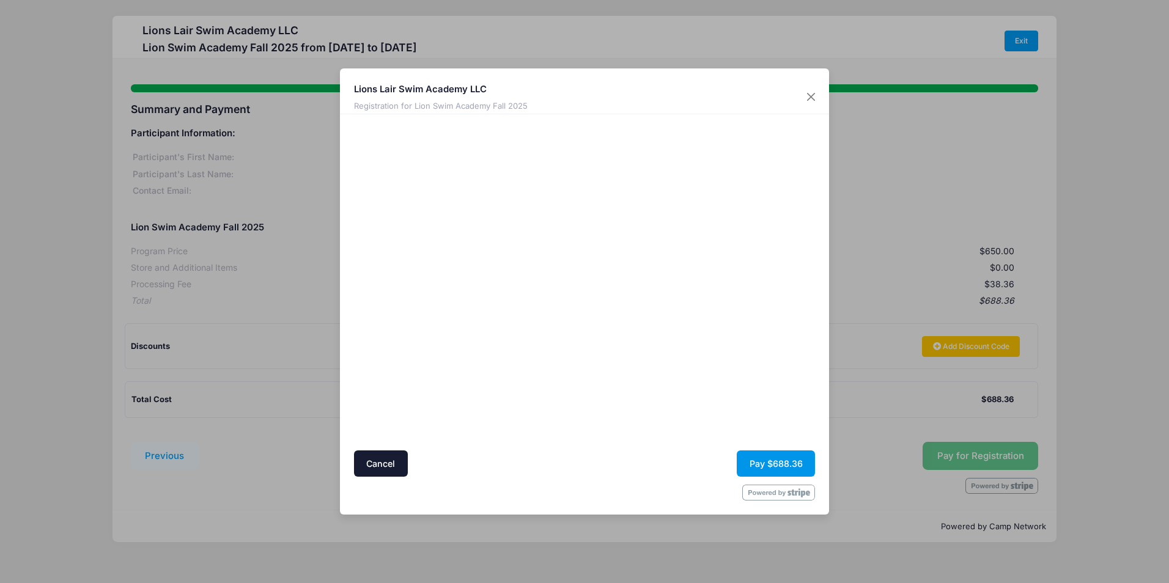
click at [773, 460] on button "Pay $688.36" at bounding box center [776, 464] width 78 height 26
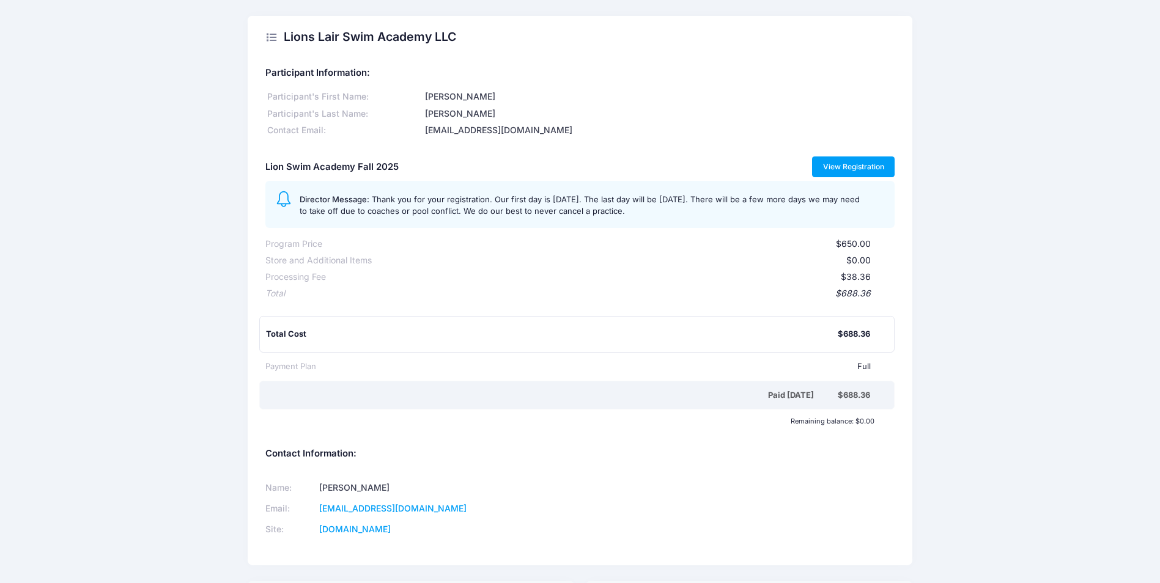
click at [849, 166] on link "View Registration" at bounding box center [853, 167] width 83 height 21
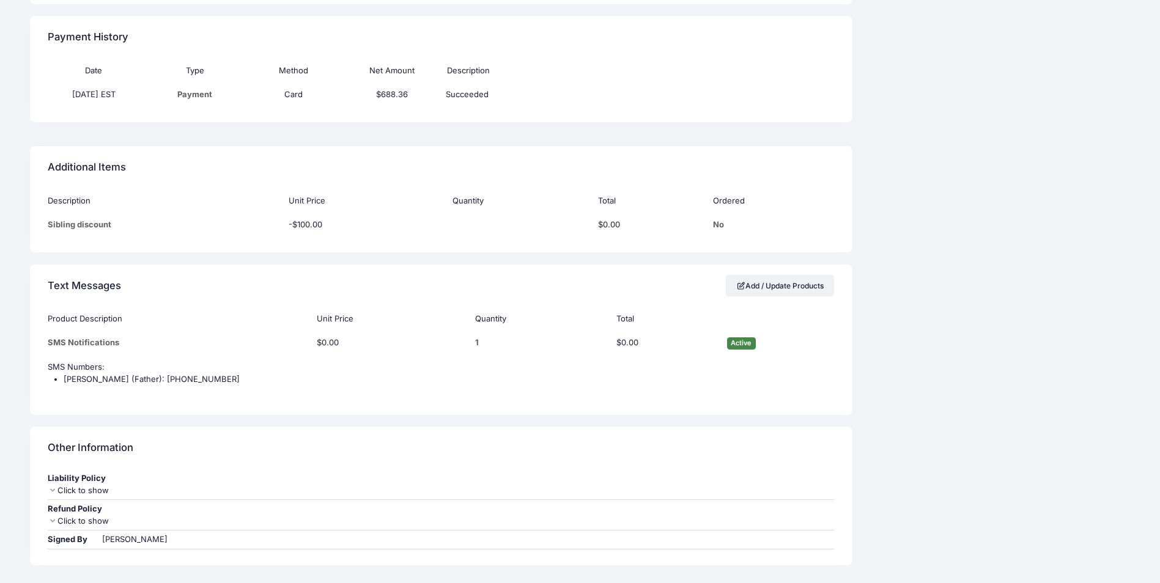
scroll to position [1068, 0]
